Goal: Navigation & Orientation: Find specific page/section

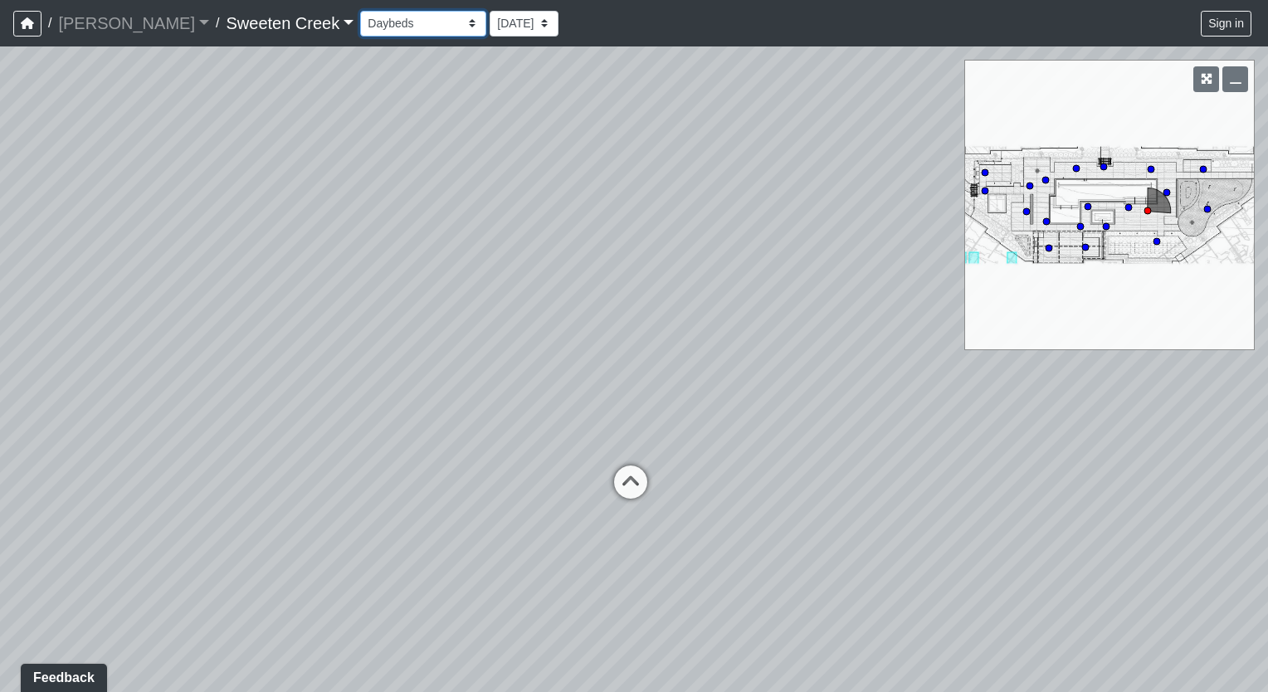
click at [364, 27] on select "Bistro Fitness - Hobby Booth Seating Counter Dining Dining 2 Elevators Elevator…" at bounding box center [423, 24] width 126 height 26
click at [360, 11] on select "Bistro Fitness - Hobby Booth Seating Counter Dining Dining 2 Elevators Elevator…" at bounding box center [423, 24] width 126 height 26
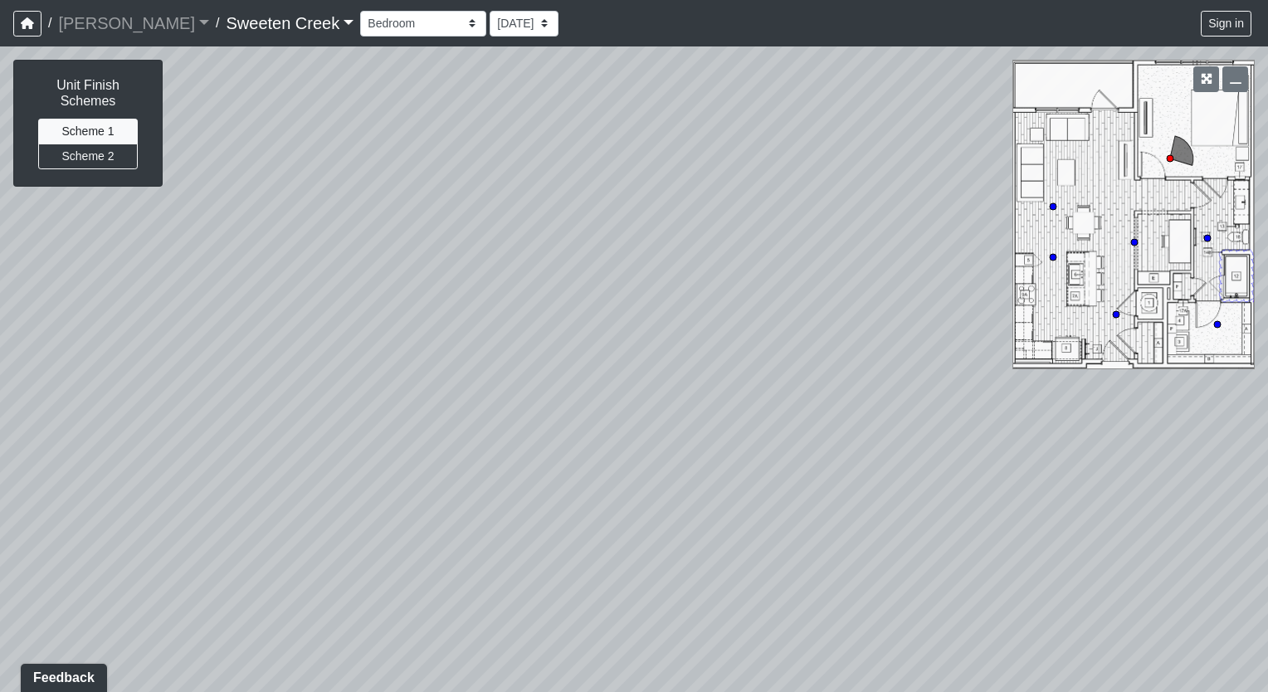
drag, startPoint x: 715, startPoint y: 403, endPoint x: 310, endPoint y: 256, distance: 430.2
click at [310, 256] on div "Loading... Office Loading... Reception Loading... Mailroom - Elevator Lobby Loa…" at bounding box center [634, 369] width 1268 height 646
drag, startPoint x: 692, startPoint y: 215, endPoint x: -3, endPoint y: 208, distance: 695.7
click at [0, 208] on html "/ [PERSON_NAME] Loading... / Sweeten Creek Sweeten Creek Loading... [GEOGRAPHIC…" at bounding box center [634, 346] width 1268 height 692
click at [607, 281] on icon at bounding box center [614, 286] width 50 height 50
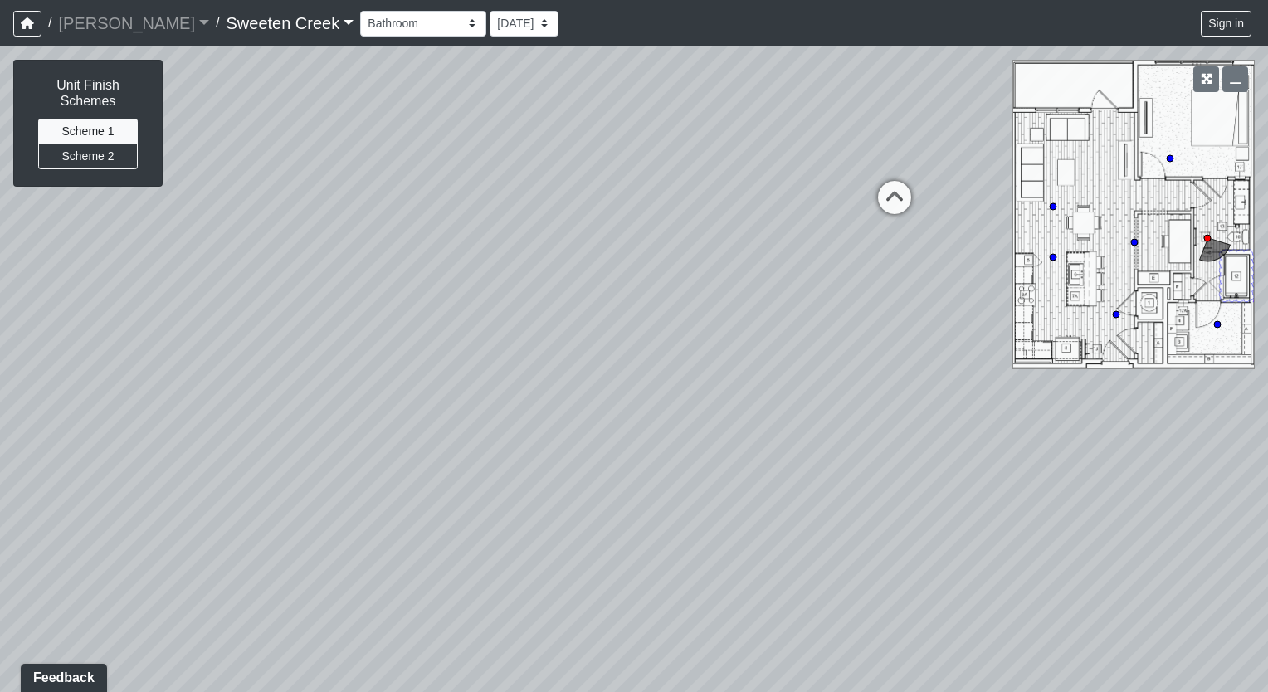
drag, startPoint x: 673, startPoint y: 397, endPoint x: 292, endPoint y: 290, distance: 395.8
click at [292, 290] on div "Loading... Office Loading... Reception Loading... Mailroom - Elevator Lobby Loa…" at bounding box center [634, 369] width 1268 height 646
drag, startPoint x: 1007, startPoint y: 397, endPoint x: 1255, endPoint y: 583, distance: 310.2
click at [1255, 583] on div "Loading... Office Loading... Reception Loading... Mailroom - Elevator Lobby Loa…" at bounding box center [634, 369] width 1268 height 646
drag, startPoint x: 835, startPoint y: 350, endPoint x: 840, endPoint y: 211, distance: 139.6
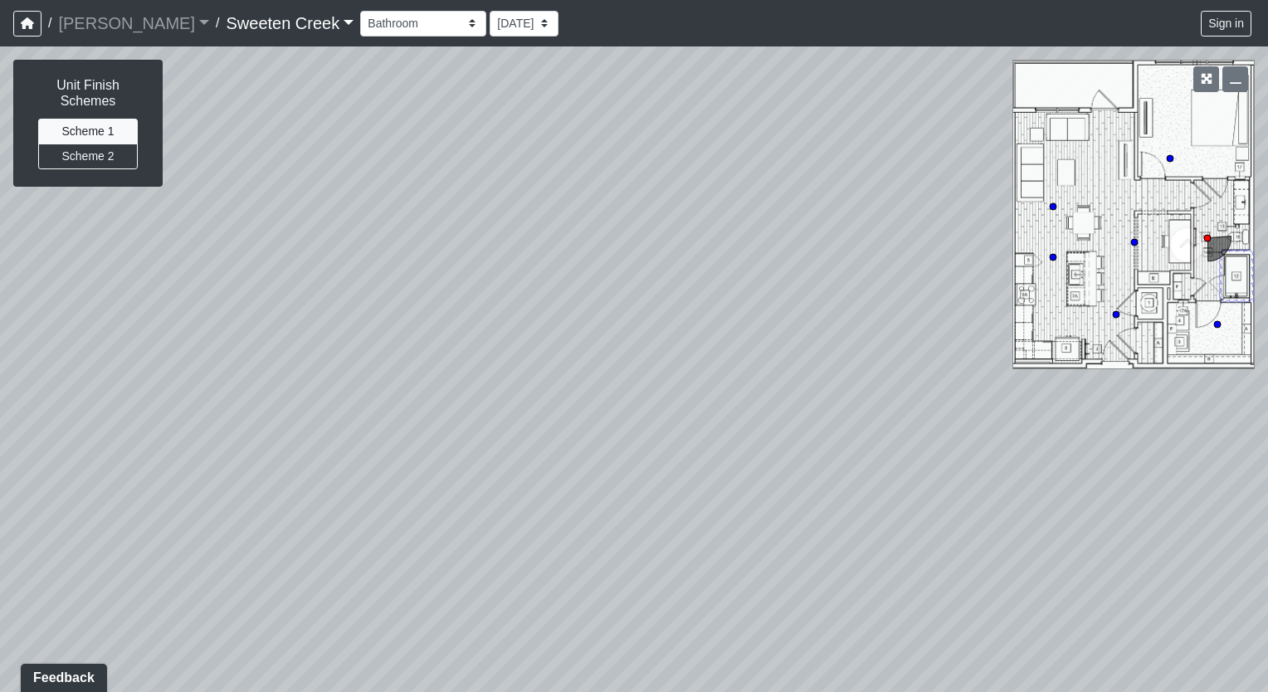
click at [840, 211] on div "Loading... Office Loading... Reception Loading... Mailroom - Elevator Lobby Loa…" at bounding box center [634, 369] width 1268 height 646
click at [733, 579] on div "Loading... Office Loading... Reception Loading... Mailroom - Elevator Lobby Loa…" at bounding box center [634, 369] width 1268 height 646
click at [1054, 208] on circle at bounding box center [1053, 206] width 7 height 7
drag, startPoint x: 602, startPoint y: 502, endPoint x: 23, endPoint y: 493, distance: 578.7
click at [23, 493] on div "Loading... Office Loading... Reception Loading... Mailroom - Elevator Lobby Loa…" at bounding box center [634, 369] width 1268 height 646
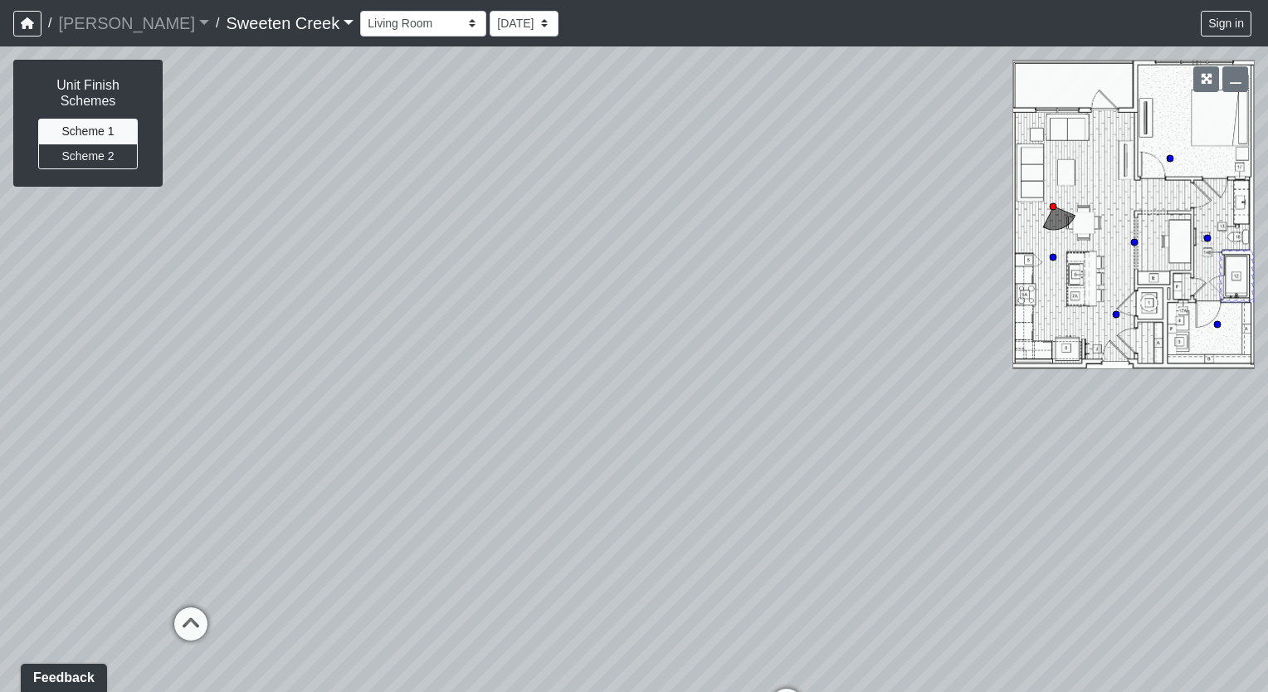
drag, startPoint x: 774, startPoint y: 478, endPoint x: 17, endPoint y: 462, distance: 756.5
click at [17, 462] on div "Loading... Office Loading... Reception Loading... Mailroom - Elevator Lobby Loa…" at bounding box center [634, 369] width 1268 height 646
click at [0, 460] on html "/ [PERSON_NAME] Loading... / Sweeten Creek Sweeten Creek Loading... [GEOGRAPHIC…" at bounding box center [634, 346] width 1268 height 692
drag, startPoint x: 222, startPoint y: 439, endPoint x: 469, endPoint y: 530, distance: 263.4
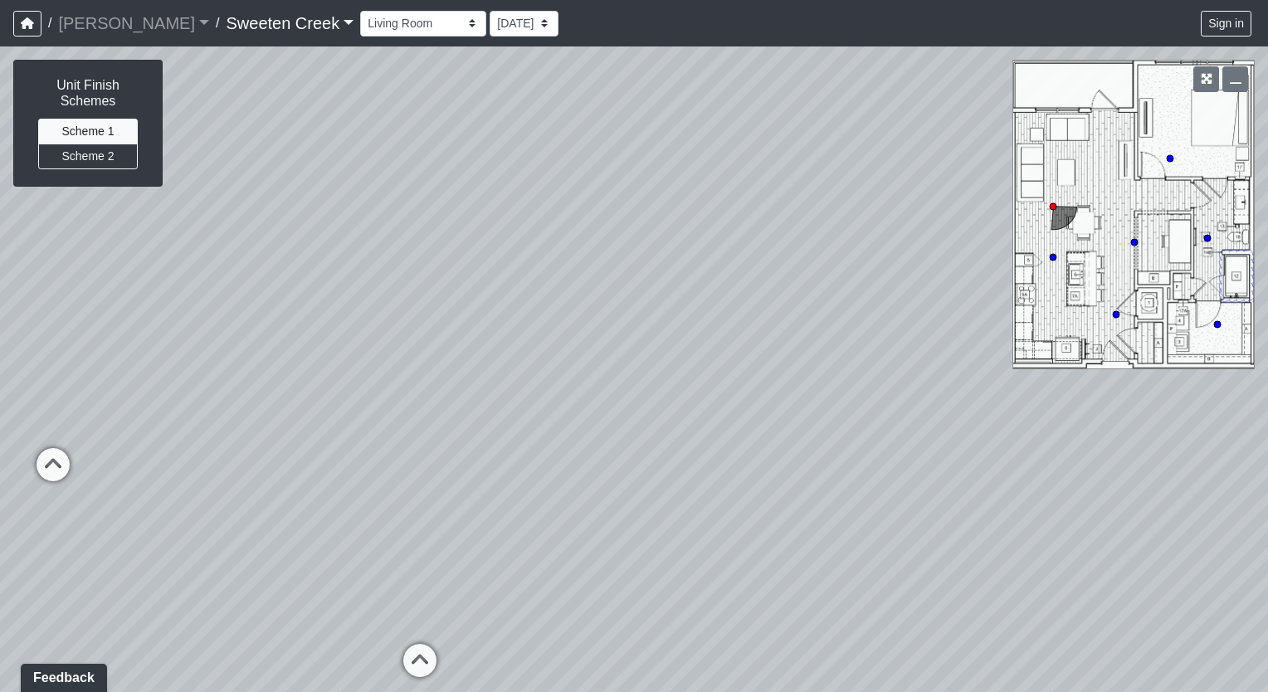
click at [469, 530] on div "Loading... Office Loading... Reception Loading... Mailroom - Elevator Lobby Loa…" at bounding box center [634, 369] width 1268 height 646
click at [1116, 315] on circle at bounding box center [1116, 314] width 7 height 7
click at [1171, 160] on circle at bounding box center [1170, 158] width 7 height 7
drag, startPoint x: 573, startPoint y: 390, endPoint x: 644, endPoint y: 402, distance: 72.3
click at [644, 402] on div "Loading... Office Loading... Reception Loading... Mailroom - Elevator Lobby Loa…" at bounding box center [634, 369] width 1268 height 646
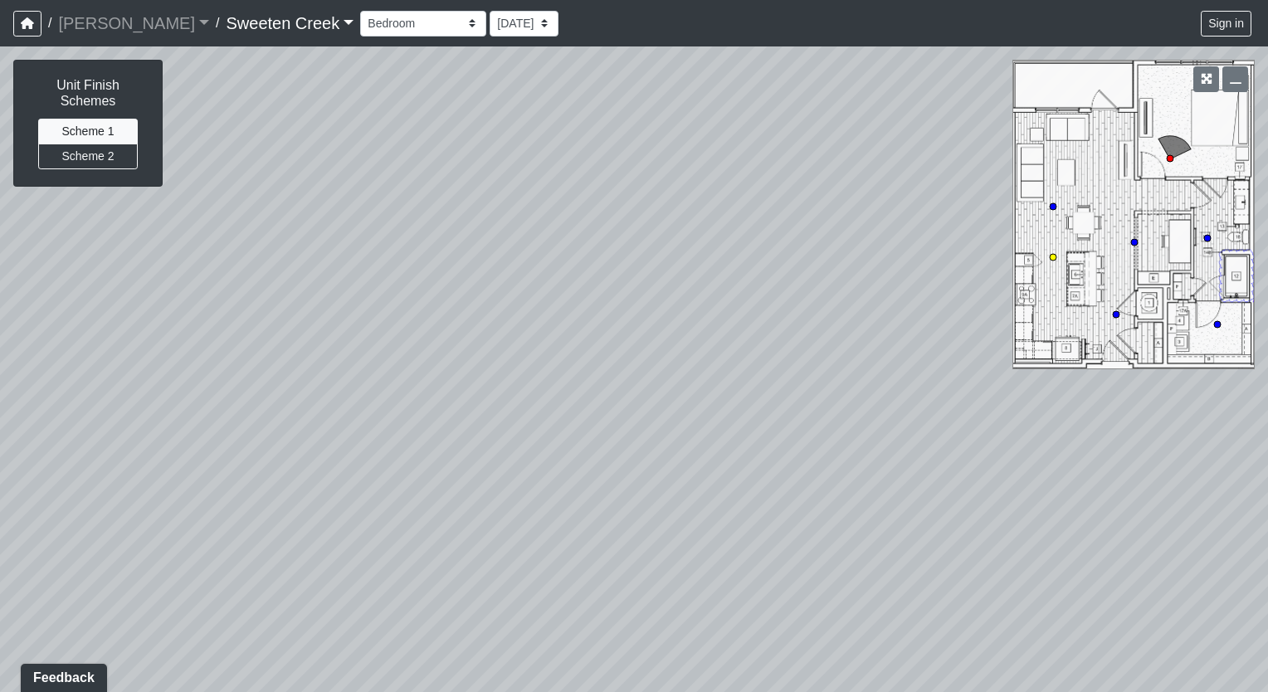
click at [1053, 257] on circle at bounding box center [1053, 257] width 7 height 7
drag, startPoint x: 388, startPoint y: 415, endPoint x: 986, endPoint y: 293, distance: 610.9
click at [986, 293] on div "Loading... Office Loading... Reception Loading... Mailroom - Elevator Lobby Loa…" at bounding box center [634, 369] width 1268 height 646
drag, startPoint x: 584, startPoint y: 378, endPoint x: 873, endPoint y: 428, distance: 292.5
click at [873, 428] on div "Loading... Office Loading... Reception Loading... Mailroom - Elevator Lobby Loa…" at bounding box center [634, 369] width 1268 height 646
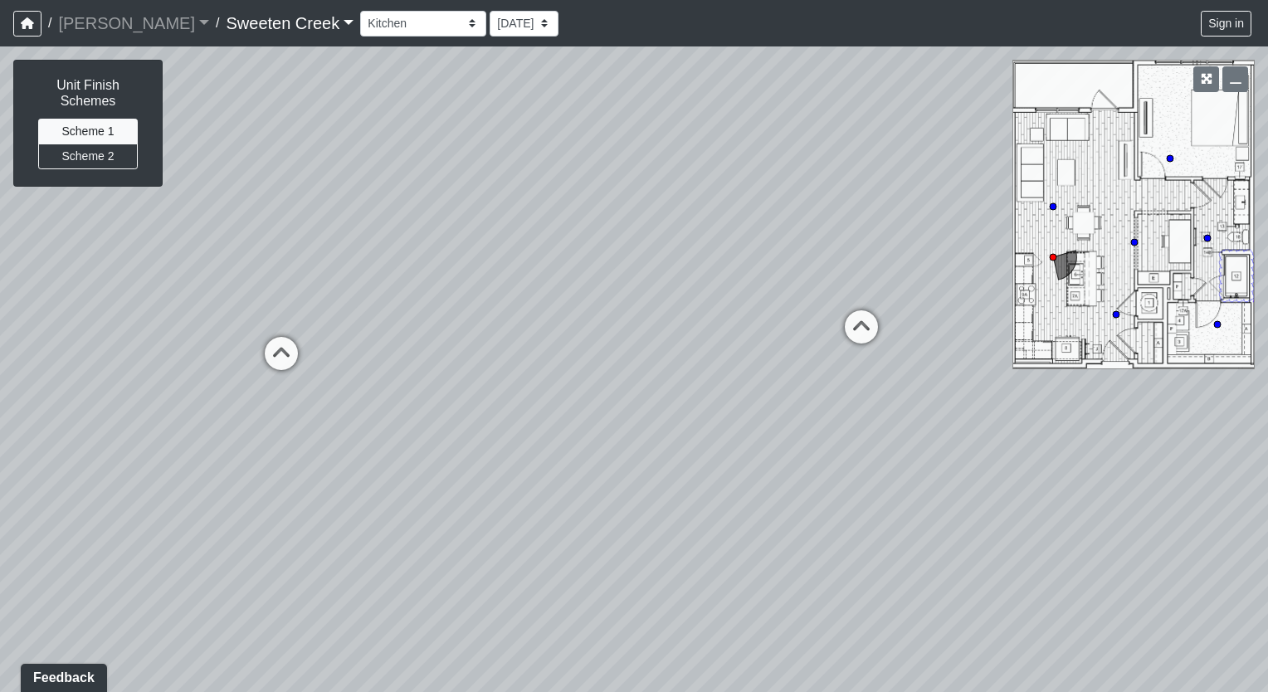
click at [460, 410] on div "Loading... Office Loading... Reception Loading... Mailroom - Elevator Lobby Loa…" at bounding box center [634, 369] width 1268 height 646
click at [1132, 239] on circle at bounding box center [1135, 242] width 7 height 7
drag, startPoint x: 1164, startPoint y: 249, endPoint x: 958, endPoint y: 166, distance: 222.0
click at [958, 166] on div "Loading... Office Loading... Reception Loading... Mailroom - Elevator Lobby Loa…" at bounding box center [634, 369] width 1268 height 646
click at [1217, 325] on circle at bounding box center [1218, 324] width 7 height 7
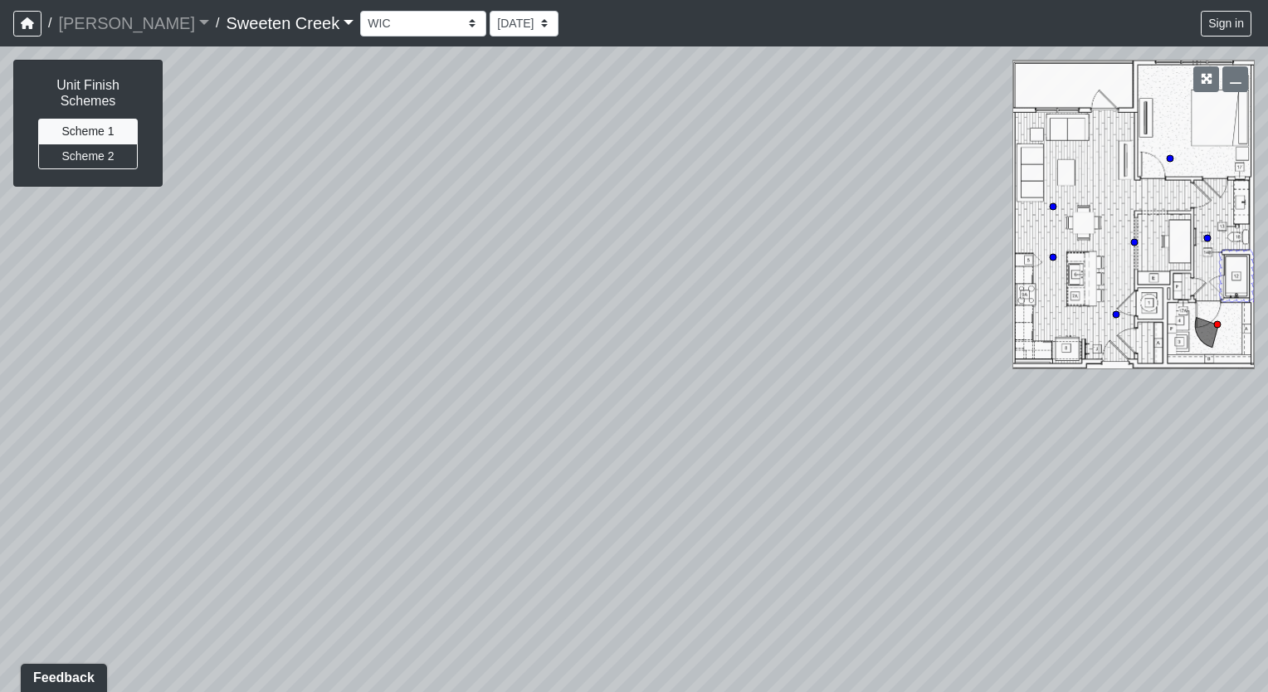
drag, startPoint x: 724, startPoint y: 353, endPoint x: 839, endPoint y: 211, distance: 182.9
click at [839, 211] on div "Loading... Office Loading... Reception Loading... Mailroom - Elevator Lobby Loa…" at bounding box center [634, 369] width 1268 height 646
drag, startPoint x: 532, startPoint y: 449, endPoint x: 985, endPoint y: 721, distance: 528.3
click at [985, 692] on html "/ [PERSON_NAME] Loading... / Sweeten Creek Sweeten Creek Loading... [GEOGRAPHIC…" at bounding box center [634, 346] width 1268 height 692
drag, startPoint x: 709, startPoint y: 577, endPoint x: 800, endPoint y: 633, distance: 106.9
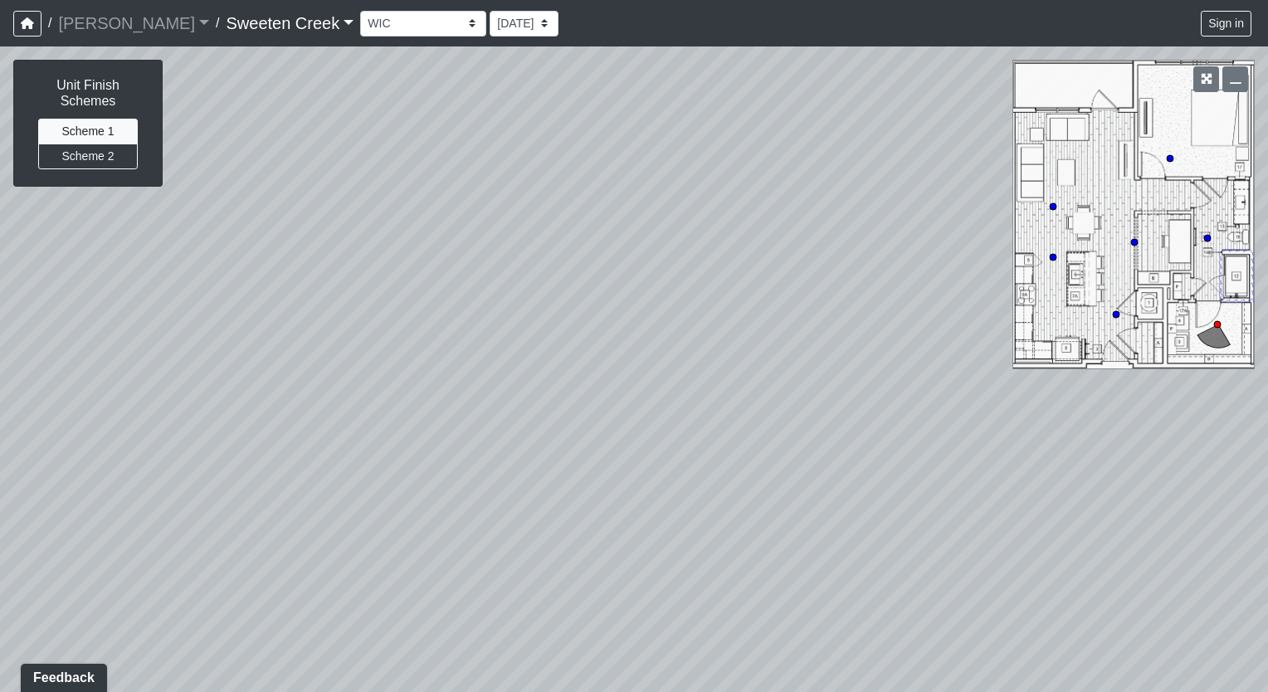
click at [800, 633] on div "Loading... Office Loading... Reception Loading... Mailroom - Elevator Lobby Loa…" at bounding box center [634, 369] width 1268 height 646
drag, startPoint x: 1218, startPoint y: 312, endPoint x: 1263, endPoint y: 340, distance: 53.0
click at [1263, 340] on div "Loading... Office Loading... Reception Loading... Mailroom - Elevator Lobby Loa…" at bounding box center [634, 369] width 1268 height 646
click at [1211, 237] on circle at bounding box center [1208, 238] width 7 height 7
drag, startPoint x: 375, startPoint y: 456, endPoint x: -3, endPoint y: 90, distance: 526.1
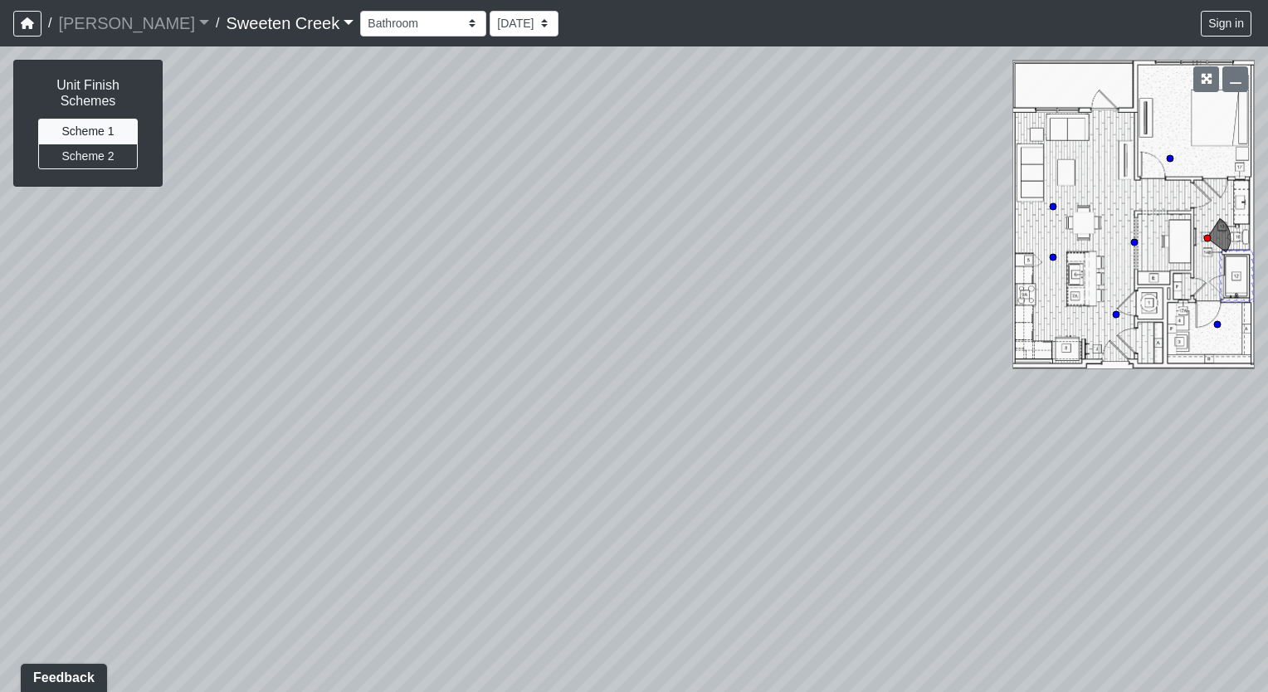
click at [0, 90] on html "/ [PERSON_NAME] Loading... / Sweeten Creek Sweeten Creek Loading... [GEOGRAPHIC…" at bounding box center [634, 346] width 1268 height 692
drag, startPoint x: 645, startPoint y: 263, endPoint x: -3, endPoint y: -61, distance: 725.1
drag, startPoint x: -3, startPoint y: -61, endPoint x: 1268, endPoint y: 554, distance: 1412.0
click at [1268, 554] on html "/ [PERSON_NAME] Loading... / Sweeten Creek Sweeten Creek Loading... [GEOGRAPHIC…" at bounding box center [634, 346] width 1268 height 692
drag, startPoint x: 651, startPoint y: 389, endPoint x: -3, endPoint y: 278, distance: 663.4
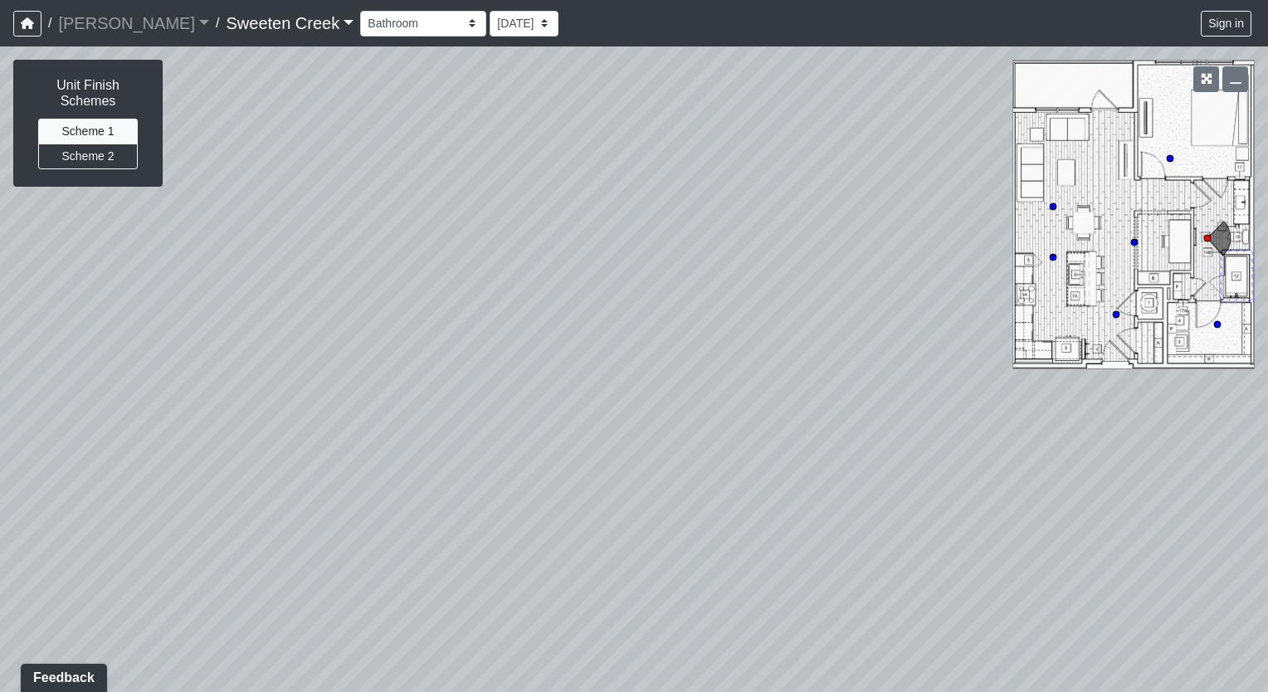
click at [0, 278] on html "/ [PERSON_NAME] Loading... / Sweeten Creek Sweeten Creek Loading... [GEOGRAPHIC…" at bounding box center [634, 346] width 1268 height 692
drag, startPoint x: 486, startPoint y: 279, endPoint x: 0, endPoint y: 155, distance: 502.0
drag, startPoint x: 0, startPoint y: 155, endPoint x: 408, endPoint y: 235, distance: 416.1
drag, startPoint x: 408, startPoint y: 235, endPoint x: 970, endPoint y: 413, distance: 588.9
drag, startPoint x: 970, startPoint y: 413, endPoint x: 50, endPoint y: 382, distance: 920.4
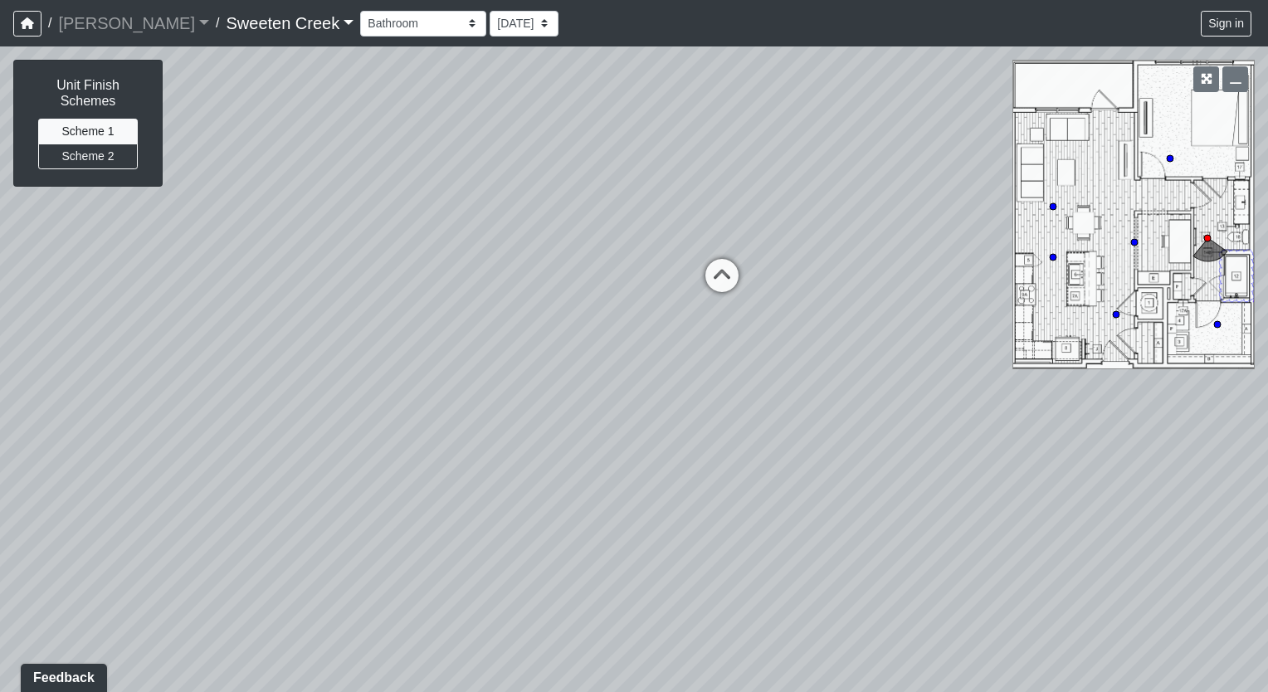
click at [50, 382] on div "Loading... Office Loading... Reception Loading... Mailroom - Elevator Lobby Loa…" at bounding box center [634, 369] width 1268 height 646
click at [729, 282] on icon at bounding box center [722, 284] width 50 height 50
select select "nrZbx3qj8U6rupXGmhPerW"
drag, startPoint x: 924, startPoint y: 536, endPoint x: 1116, endPoint y: 657, distance: 226.9
click at [1116, 657] on div "Loading... Office Loading... Reception Loading... Mailroom - Elevator Lobby Loa…" at bounding box center [634, 369] width 1268 height 646
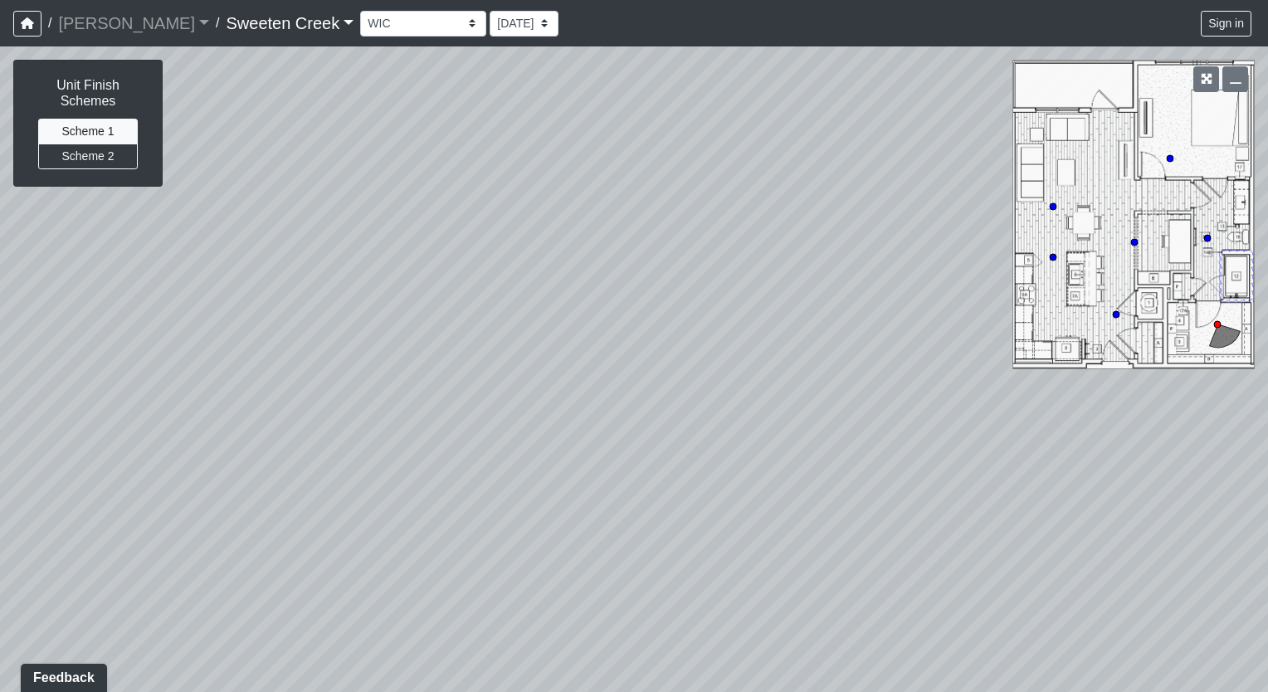
click at [495, 117] on div "Loading... Office Loading... Reception Loading... Mailroom - Elevator Lobby Loa…" at bounding box center [634, 369] width 1268 height 646
click at [379, 26] on select "Bistro Fitness - Hobby Booth Seating Counter Dining Dining 2 Elevators Elevator…" at bounding box center [423, 24] width 126 height 26
